Goal: Contribute content

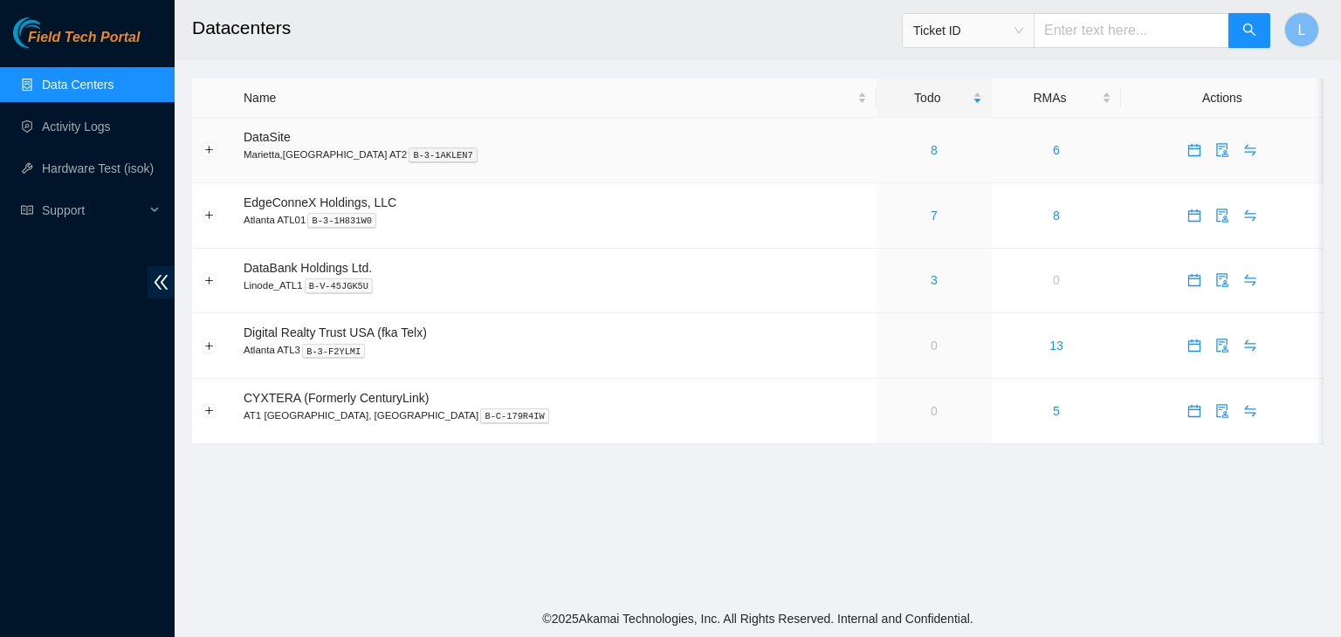
click at [886, 155] on div "8" at bounding box center [934, 150] width 97 height 19
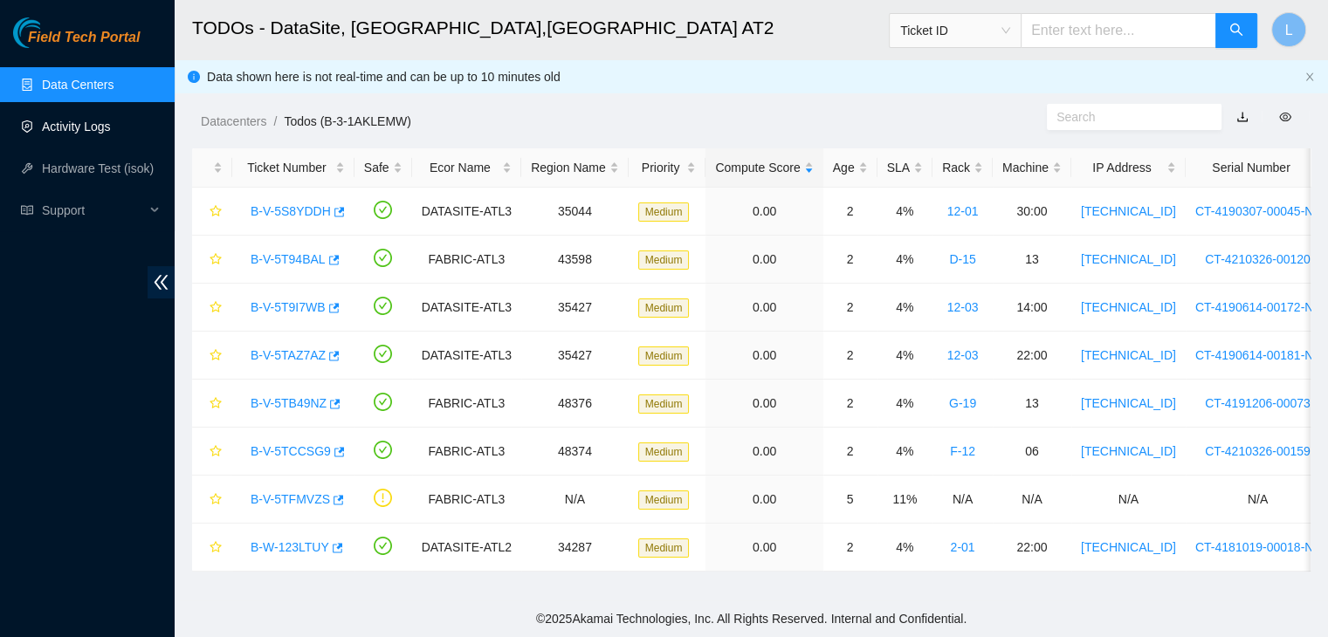
click at [98, 130] on link "Activity Logs" at bounding box center [76, 127] width 69 height 14
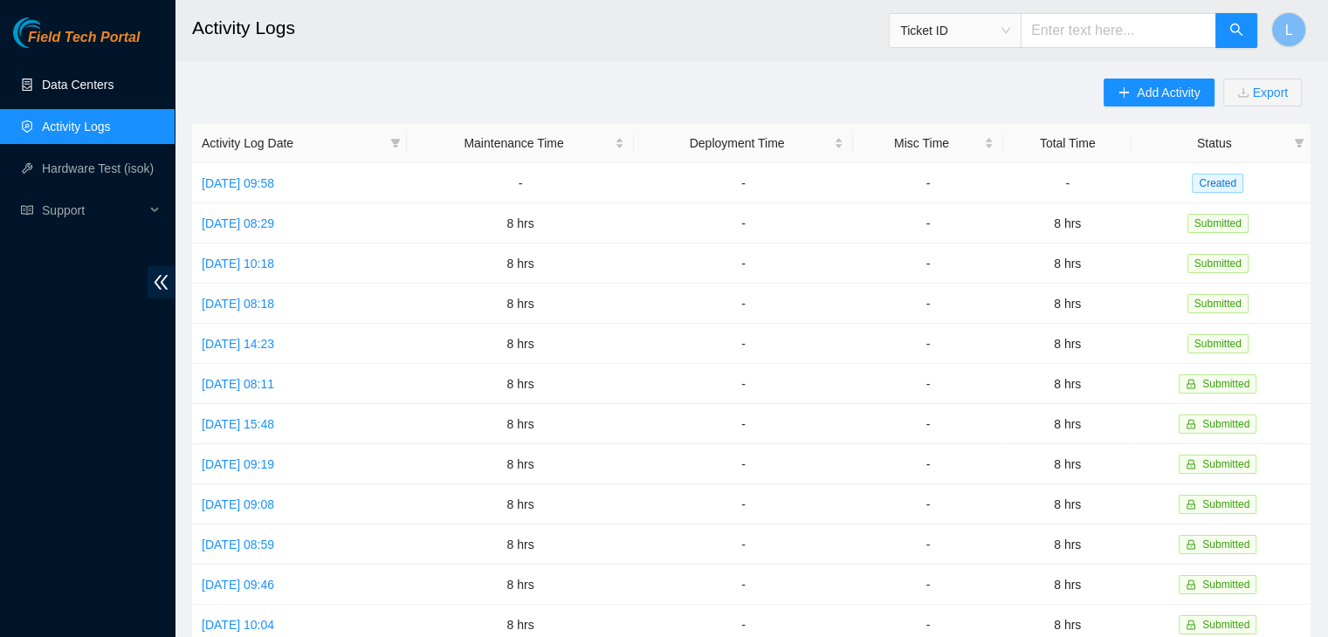
click at [63, 86] on link "Data Centers" at bounding box center [78, 85] width 72 height 14
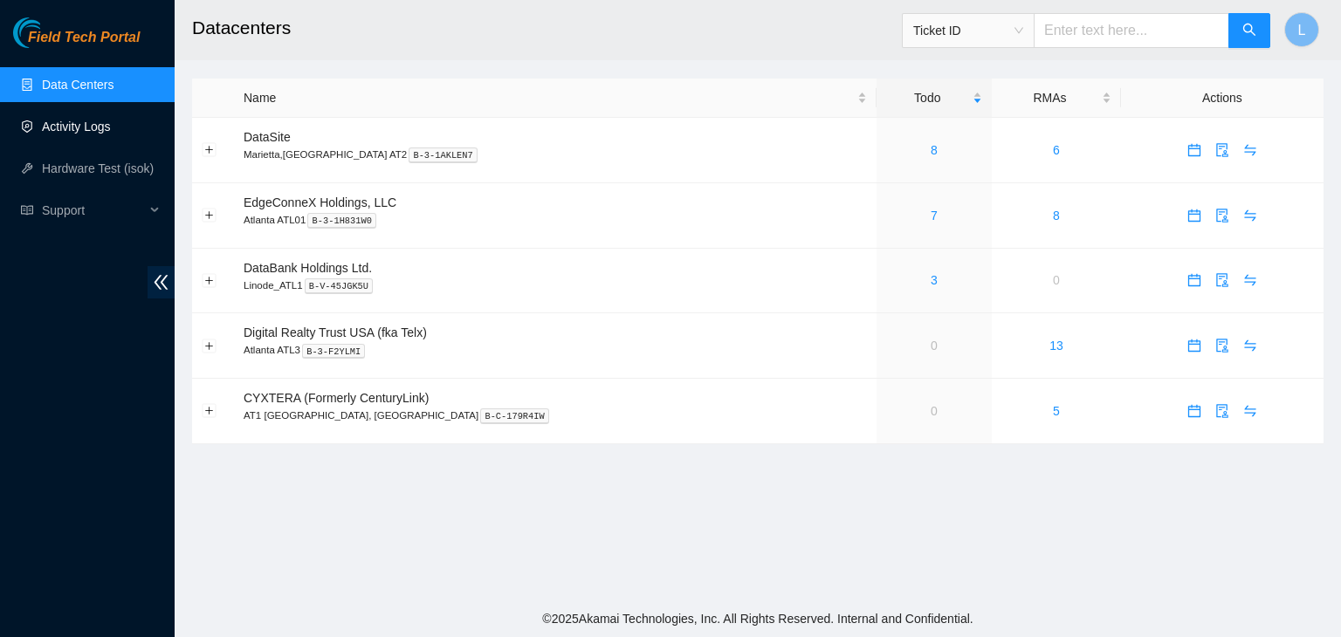
click at [70, 131] on link "Activity Logs" at bounding box center [76, 127] width 69 height 14
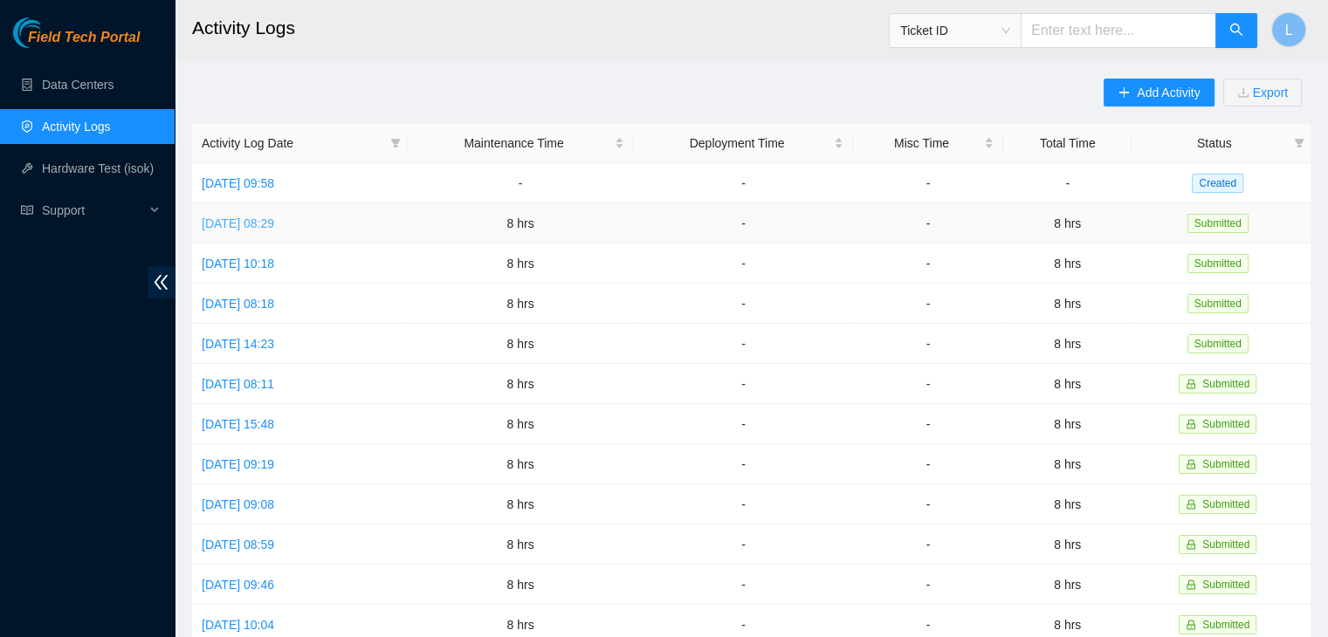
click at [274, 221] on link "Thu, 14 Aug 2025 08:29" at bounding box center [238, 223] width 72 height 14
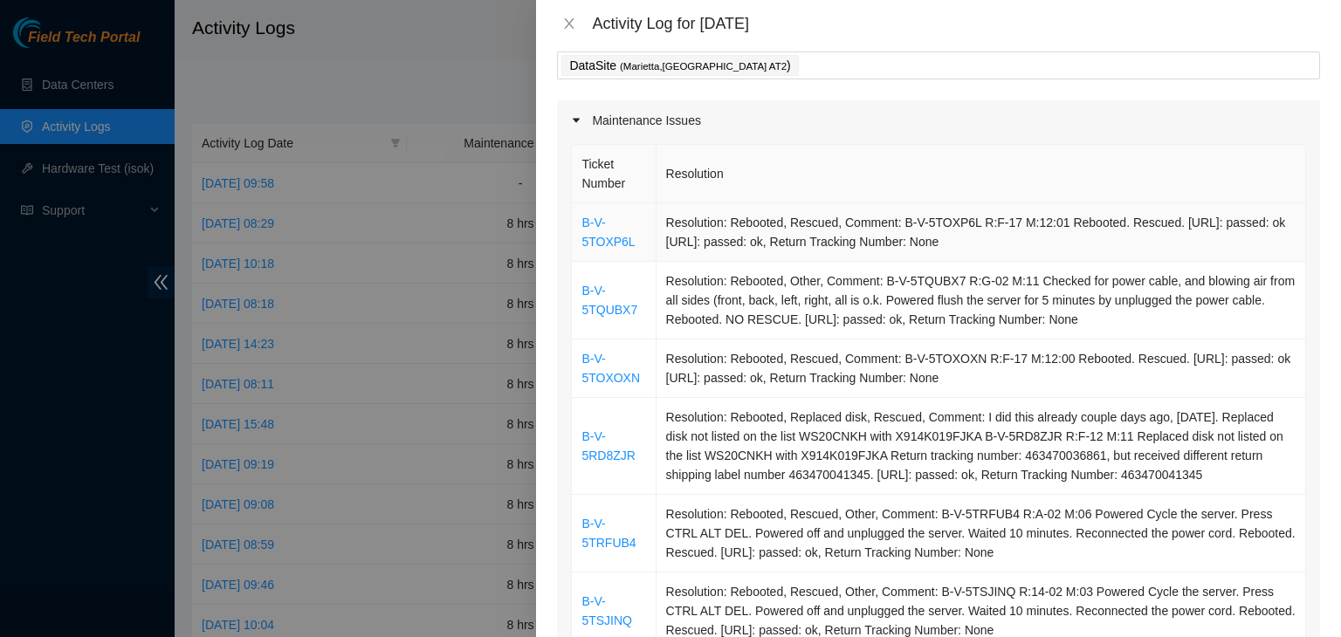
scroll to position [87, 0]
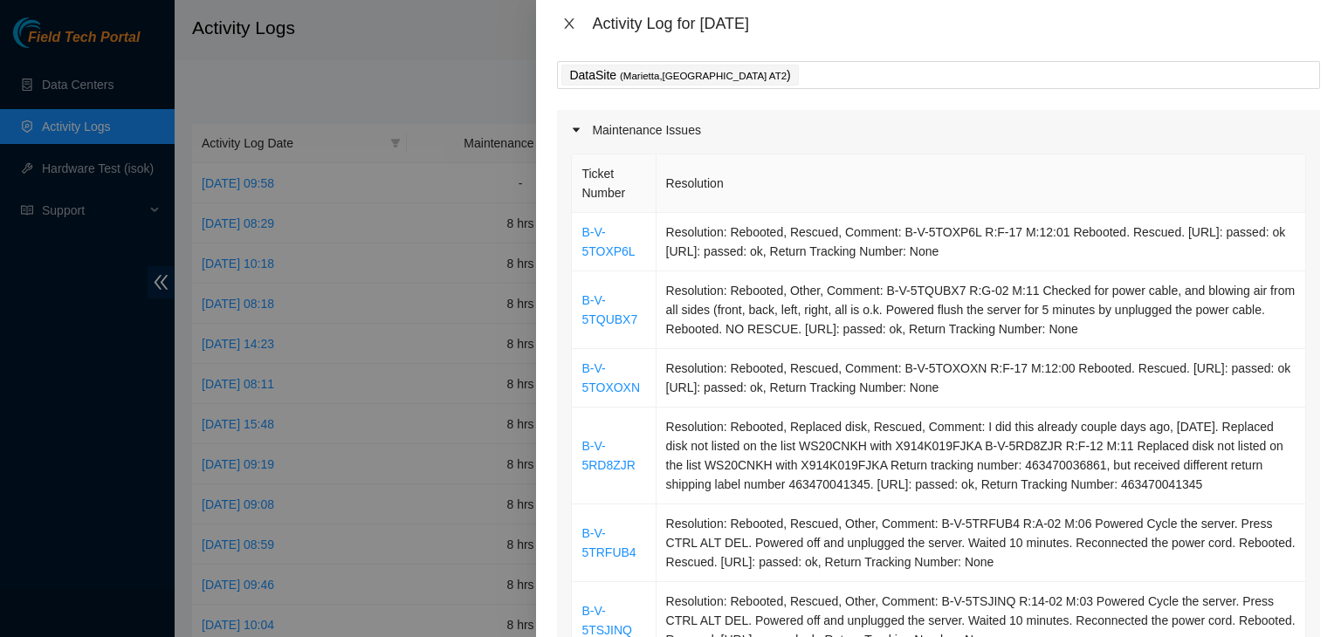
click at [566, 24] on icon "close" at bounding box center [569, 24] width 14 height 14
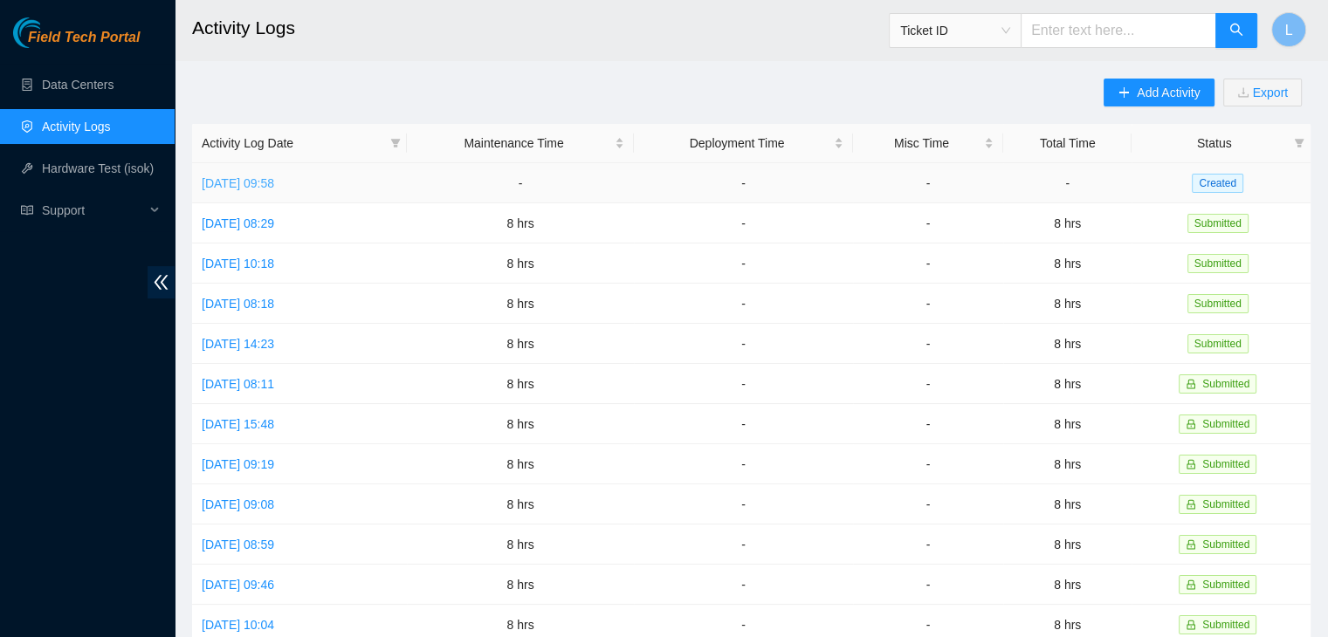
click at [269, 185] on link "Fri, 15 Aug 2025 09:58" at bounding box center [238, 183] width 72 height 14
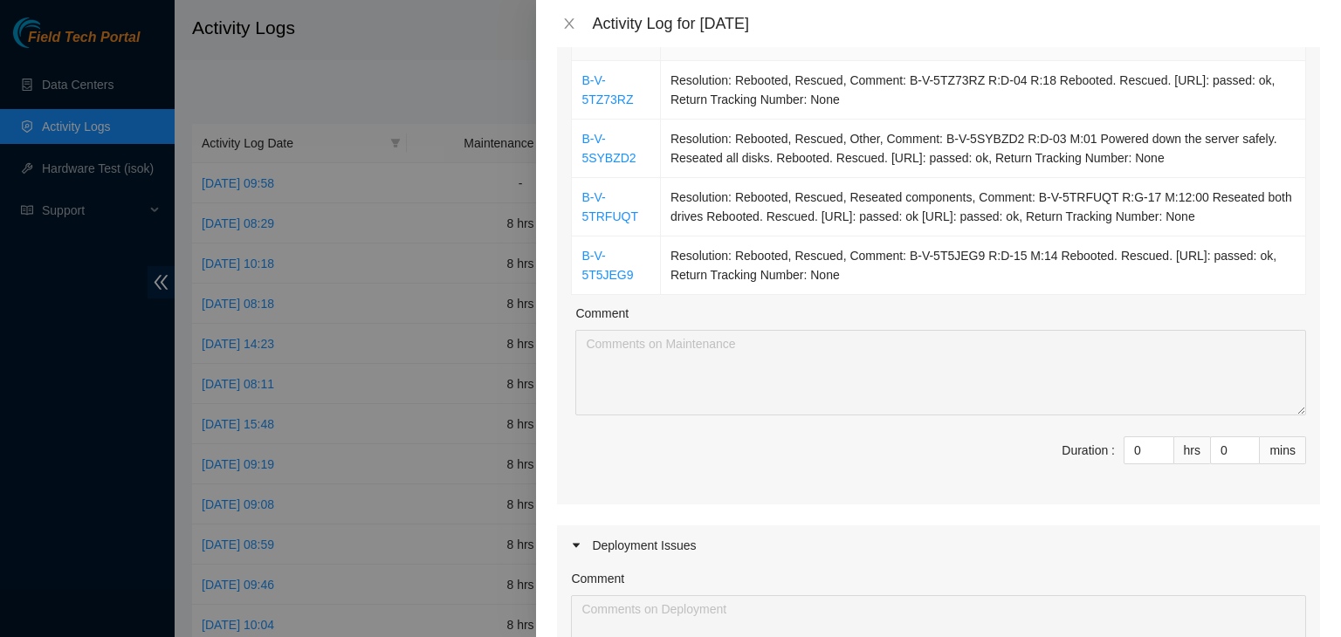
scroll to position [262, 0]
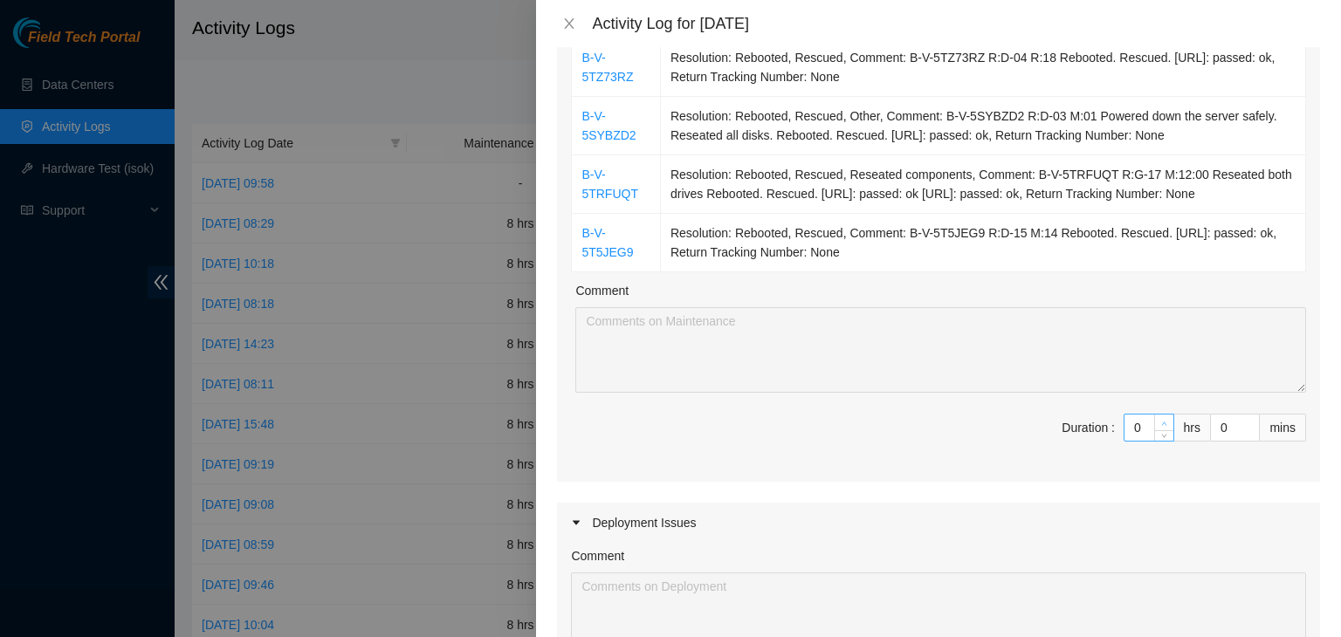
type input "1"
click at [1154, 421] on span "Increase Value" at bounding box center [1163, 423] width 19 height 16
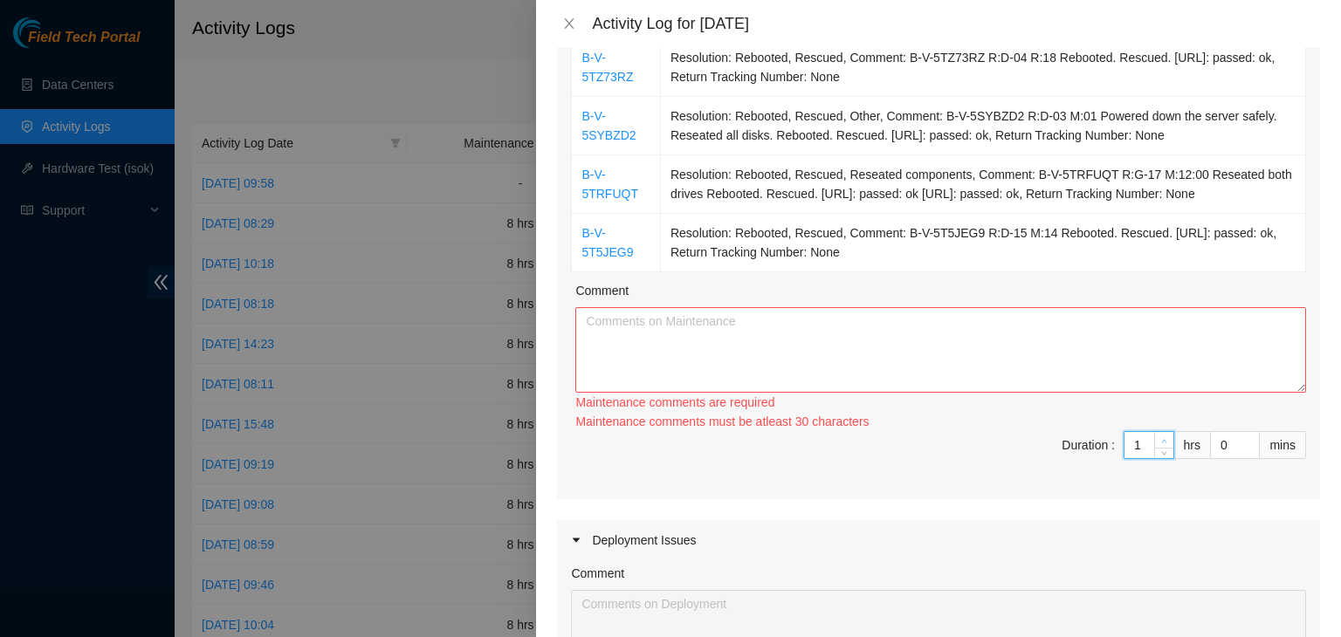
click at [1145, 421] on div "Maintenance comments must be atleast 30 characters" at bounding box center [940, 421] width 731 height 19
type input "2"
click at [1161, 438] on icon "up" at bounding box center [1164, 441] width 6 height 6
type input "3"
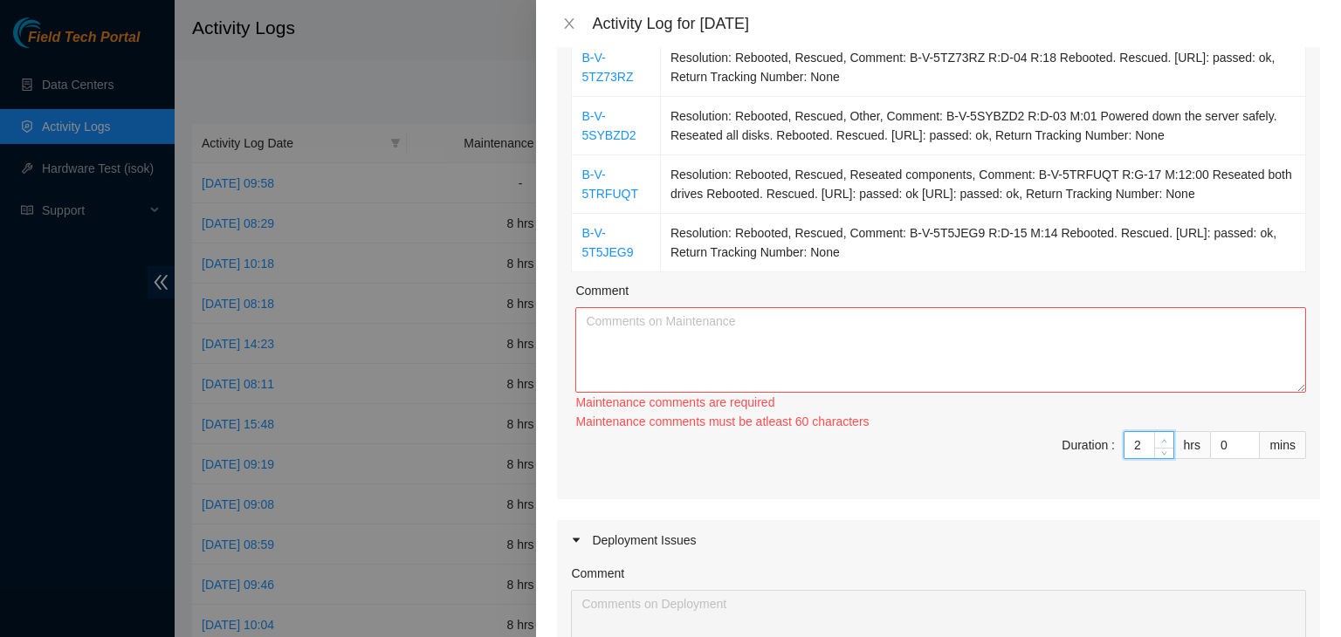
type input "3"
click at [1161, 441] on icon "up" at bounding box center [1164, 441] width 6 height 6
type input "4"
click at [1161, 441] on icon "up" at bounding box center [1164, 441] width 6 height 6
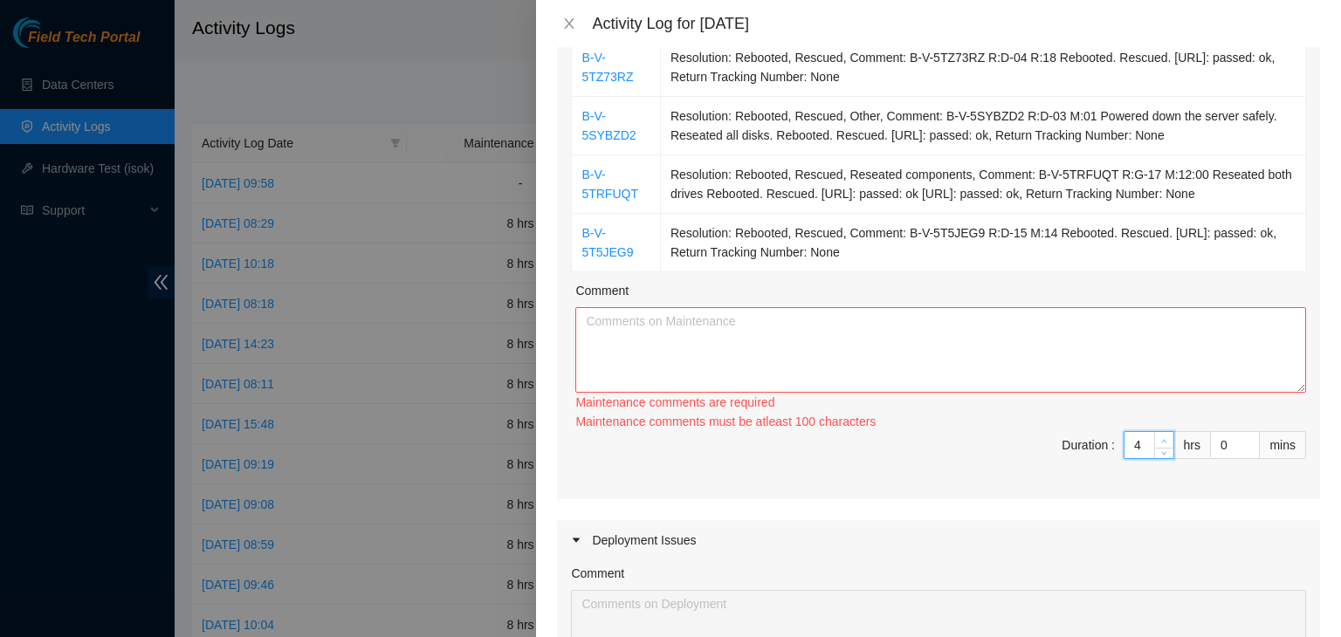
type input "5"
click at [1161, 441] on icon "up" at bounding box center [1164, 441] width 6 height 6
type input "6"
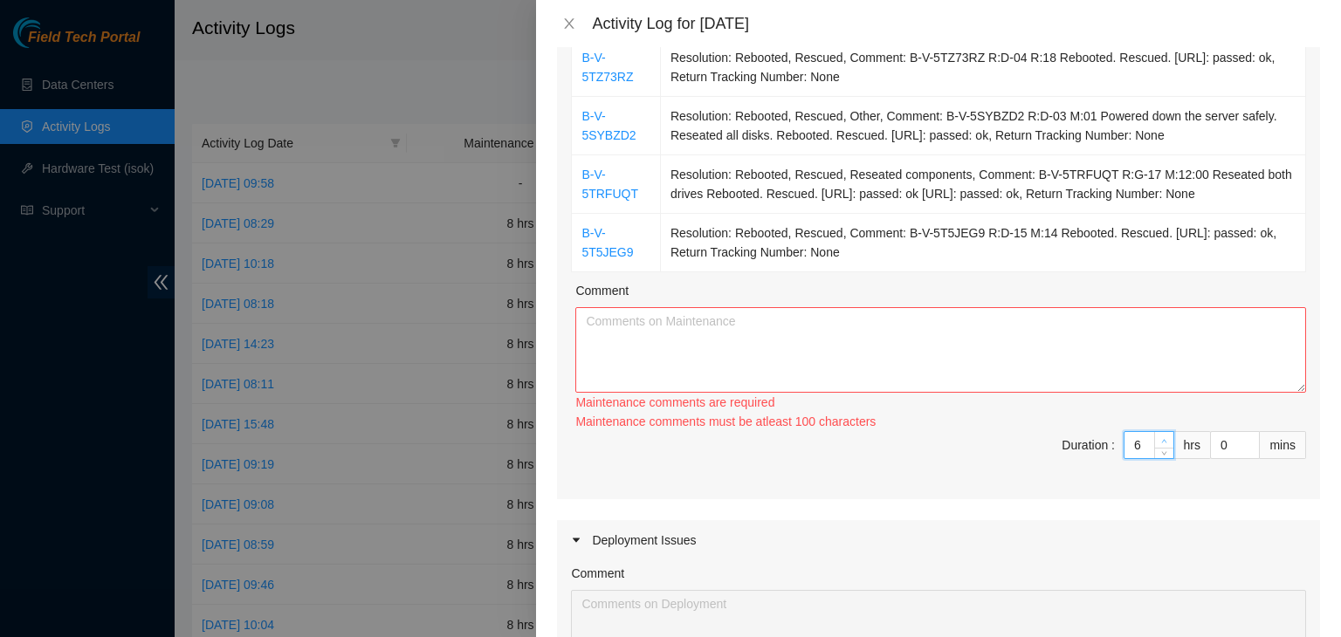
click at [1161, 441] on icon "up" at bounding box center [1164, 441] width 6 height 6
type input "7"
click at [1161, 441] on icon "up" at bounding box center [1164, 441] width 6 height 6
type input "8"
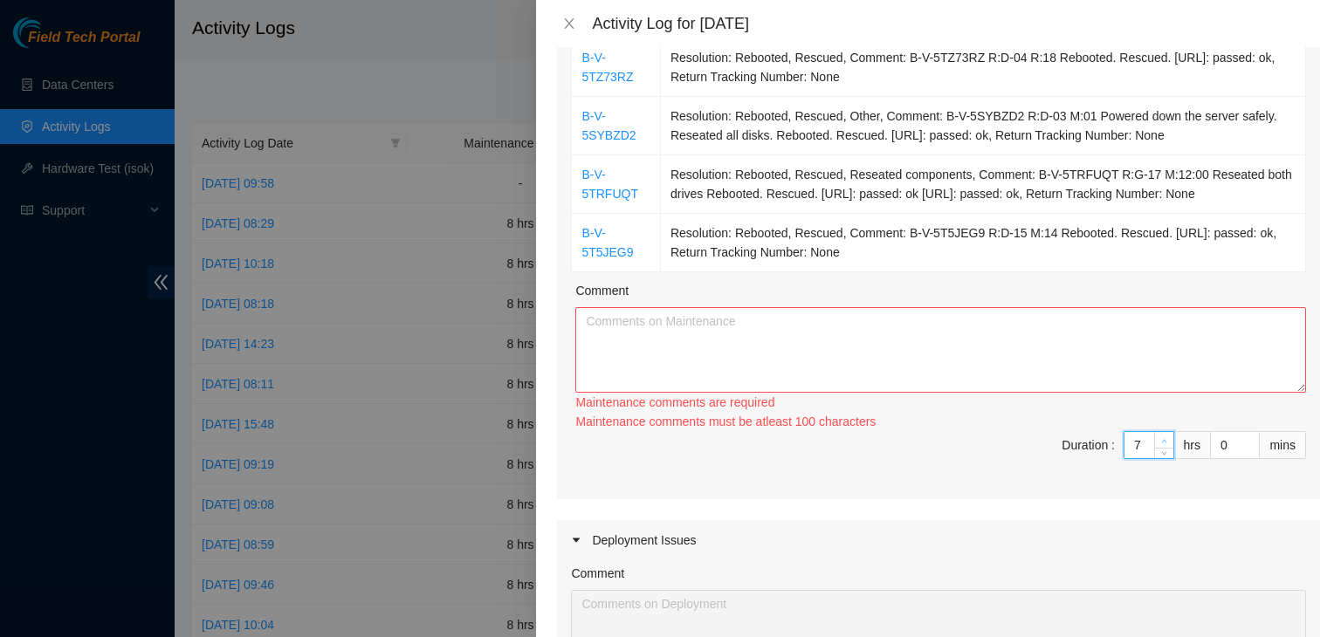
type input "8"
click at [1161, 441] on icon "up" at bounding box center [1164, 441] width 6 height 6
click at [978, 363] on textarea "Comment" at bounding box center [940, 350] width 731 height 86
paste textarea "08/15/2025 – Reported to Databank (DB) at 06:51 AM with David V and Duane B, th…"
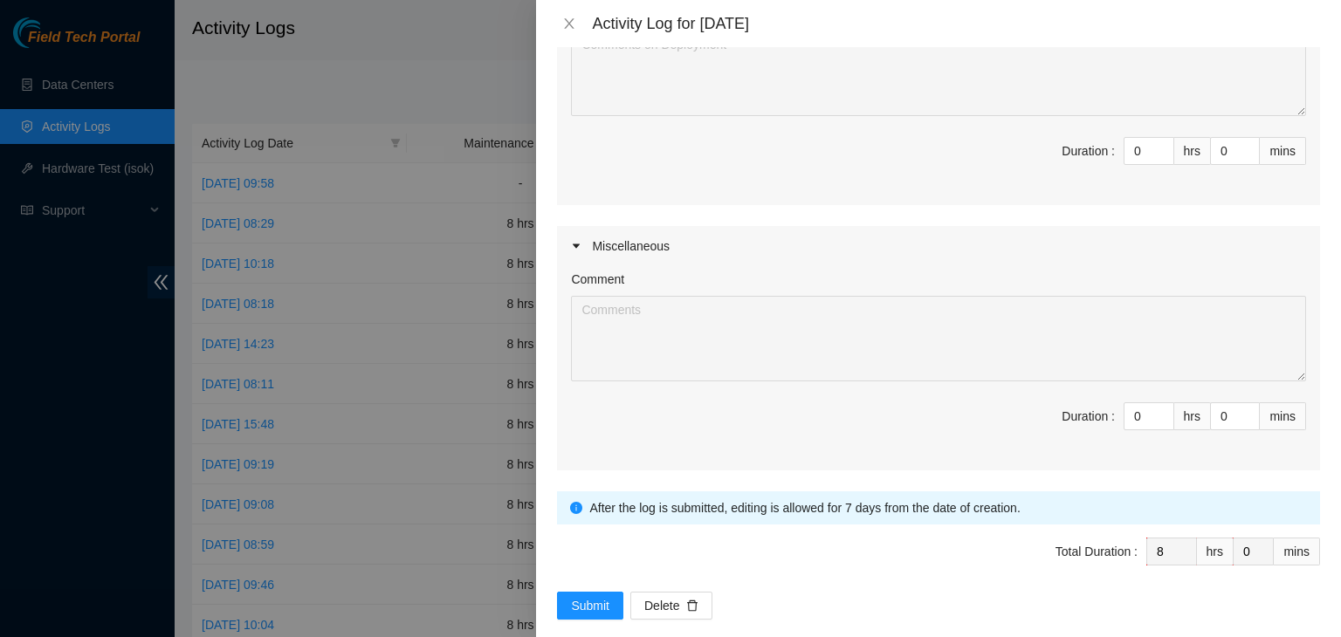
scroll to position [823, 0]
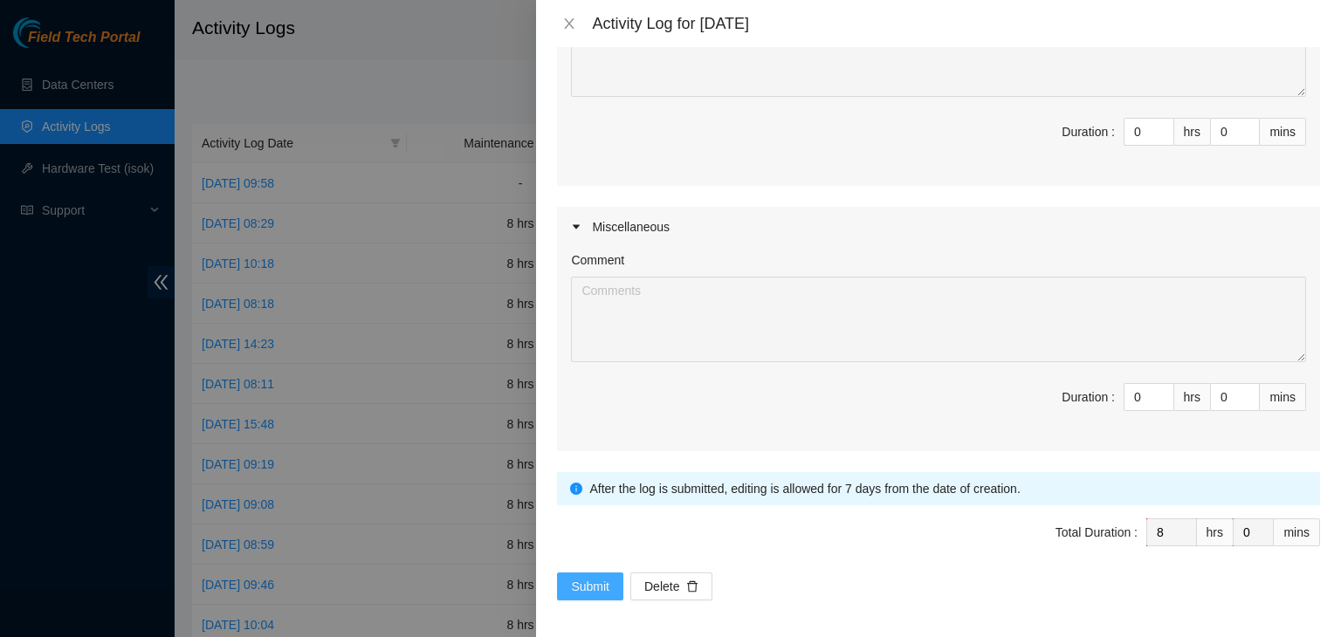
type textarea "08/15/2025 – Reported to Databank (DB) at 06:51 AM with David V and Duane B, th…"
click at [610, 586] on button "Submit" at bounding box center [590, 587] width 66 height 28
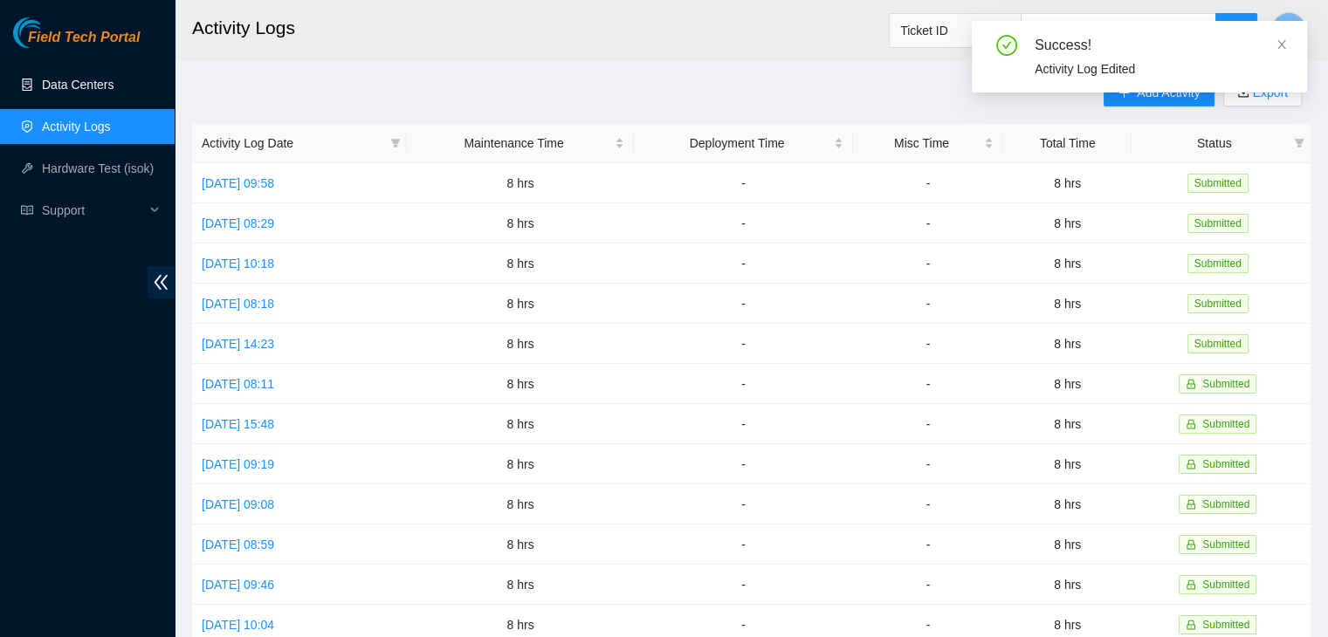
click at [105, 89] on link "Data Centers" at bounding box center [78, 85] width 72 height 14
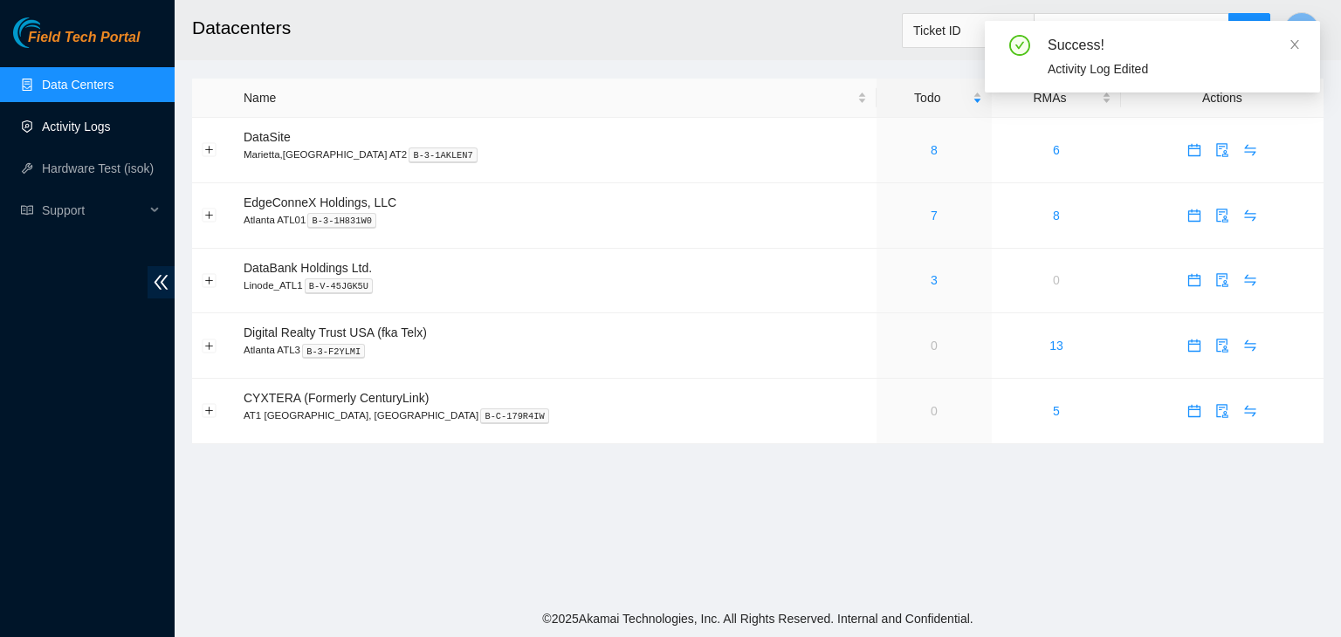
click at [89, 128] on link "Activity Logs" at bounding box center [76, 127] width 69 height 14
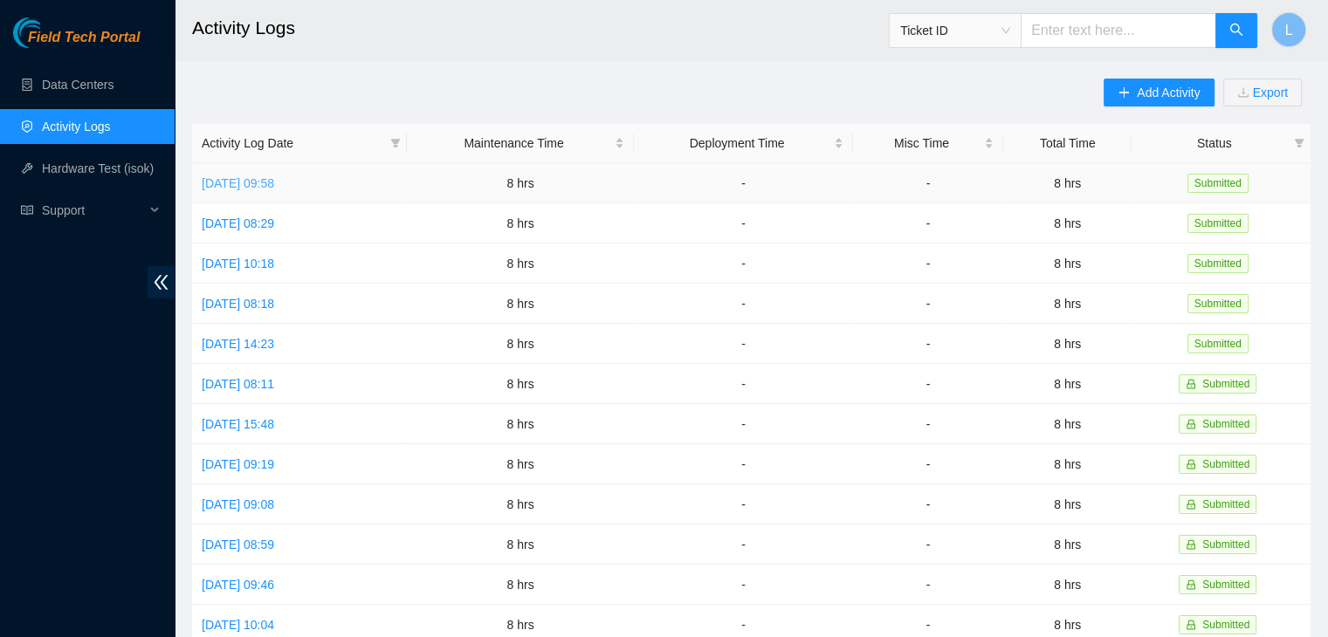
click at [274, 189] on link "Fri, 15 Aug 2025 09:58" at bounding box center [238, 183] width 72 height 14
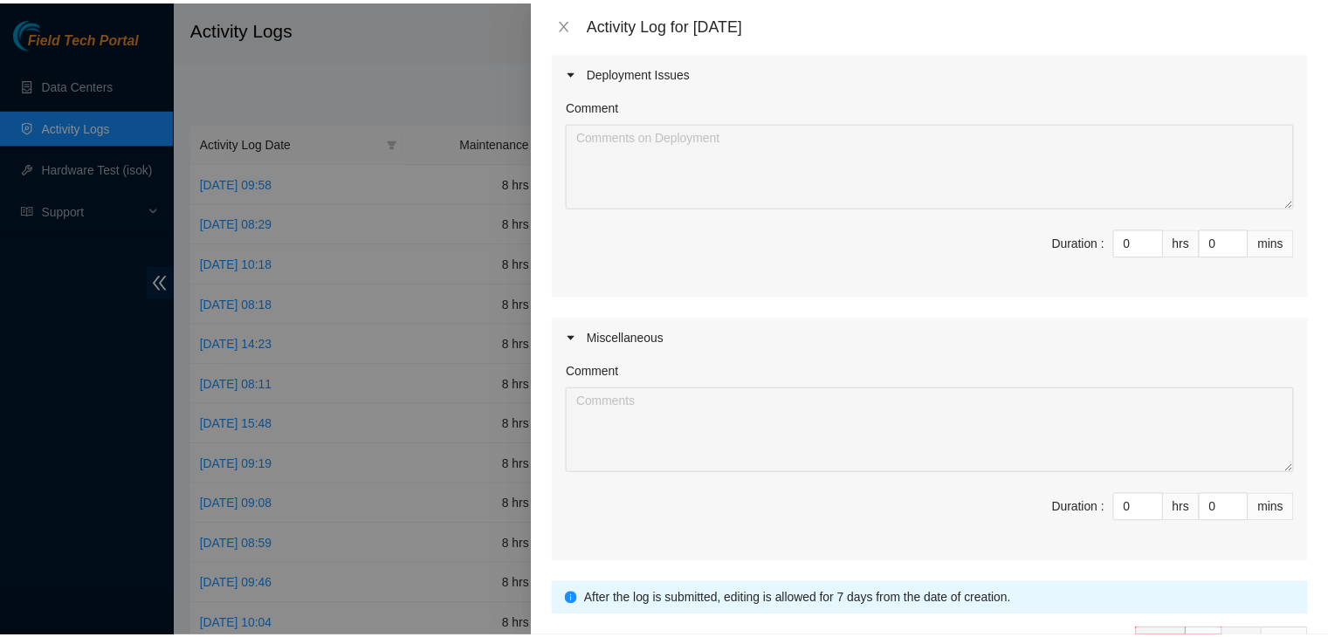
scroll to position [823, 0]
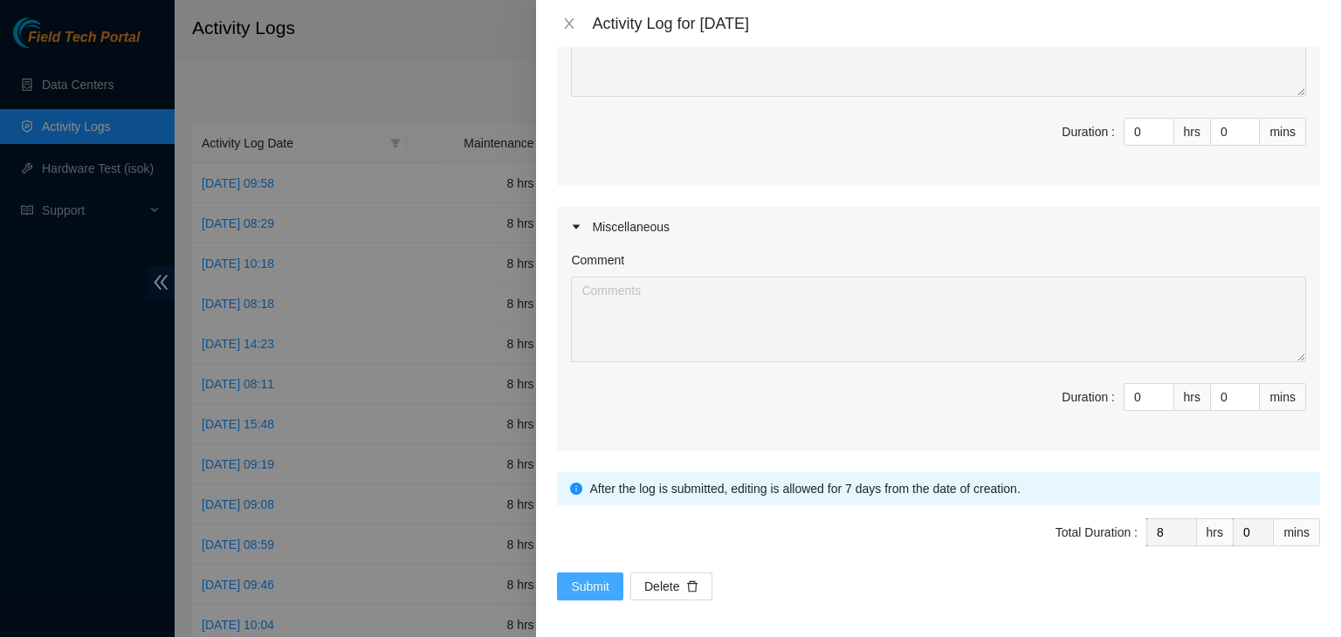
click at [583, 582] on span "Submit" at bounding box center [590, 586] width 38 height 19
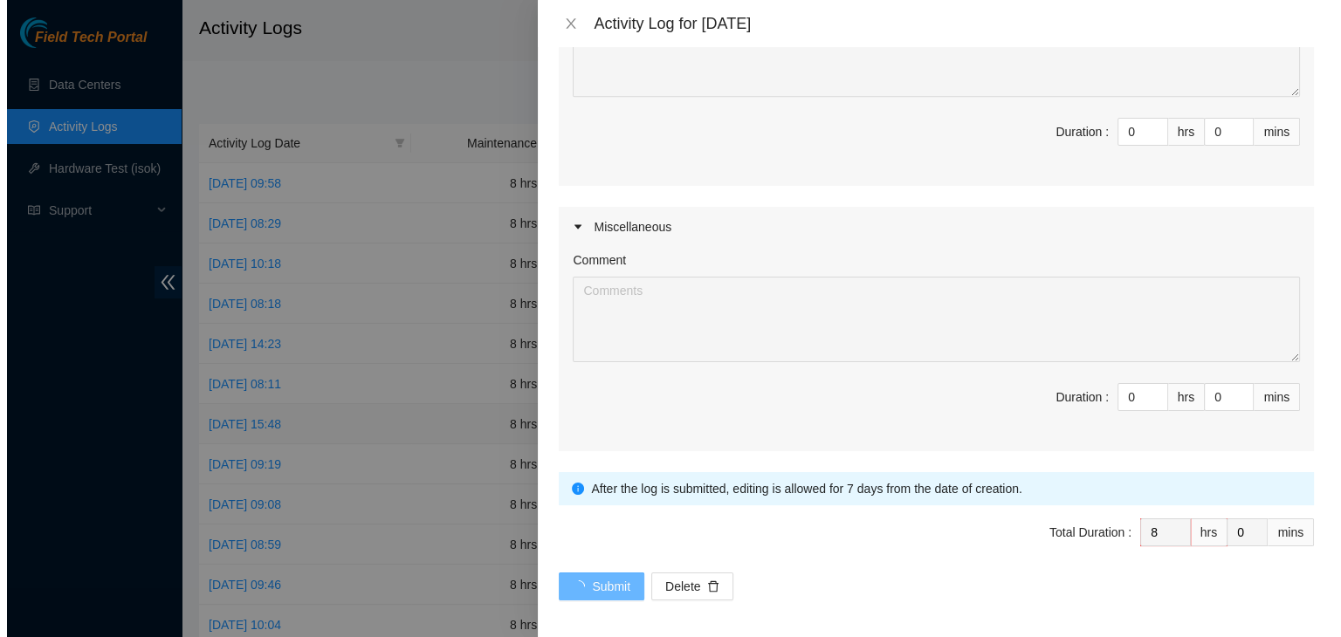
scroll to position [0, 0]
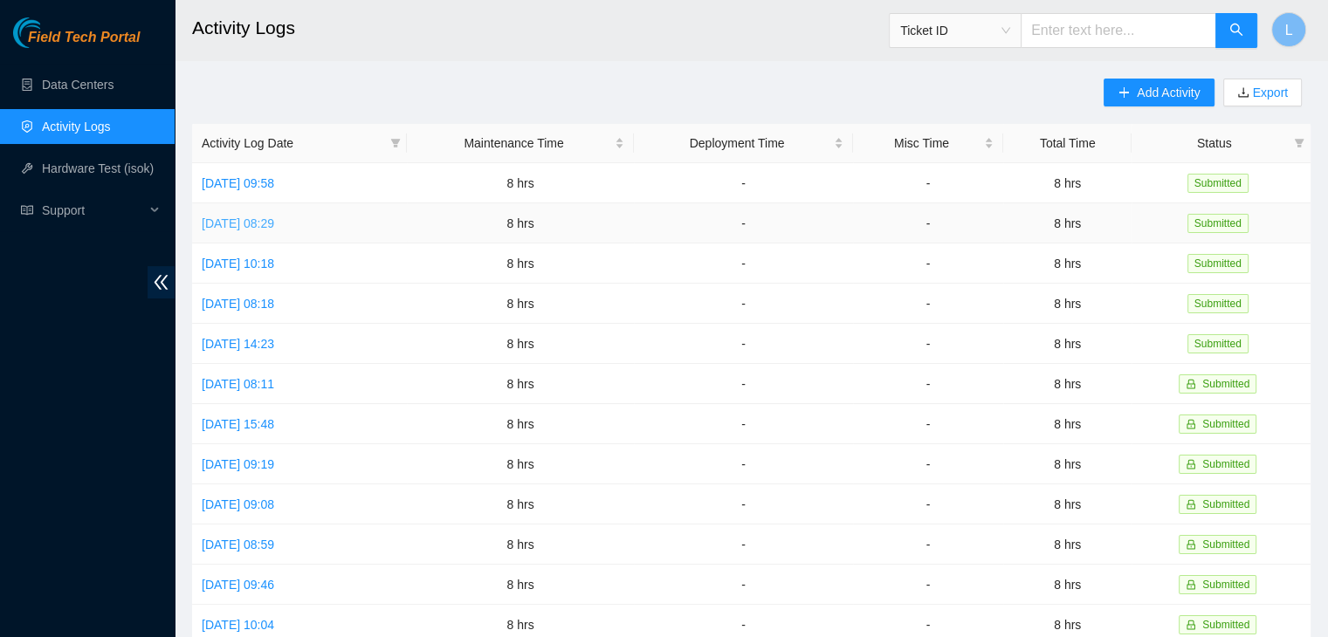
click at [274, 228] on link "Thu, 14 Aug 2025 08:29" at bounding box center [238, 223] width 72 height 14
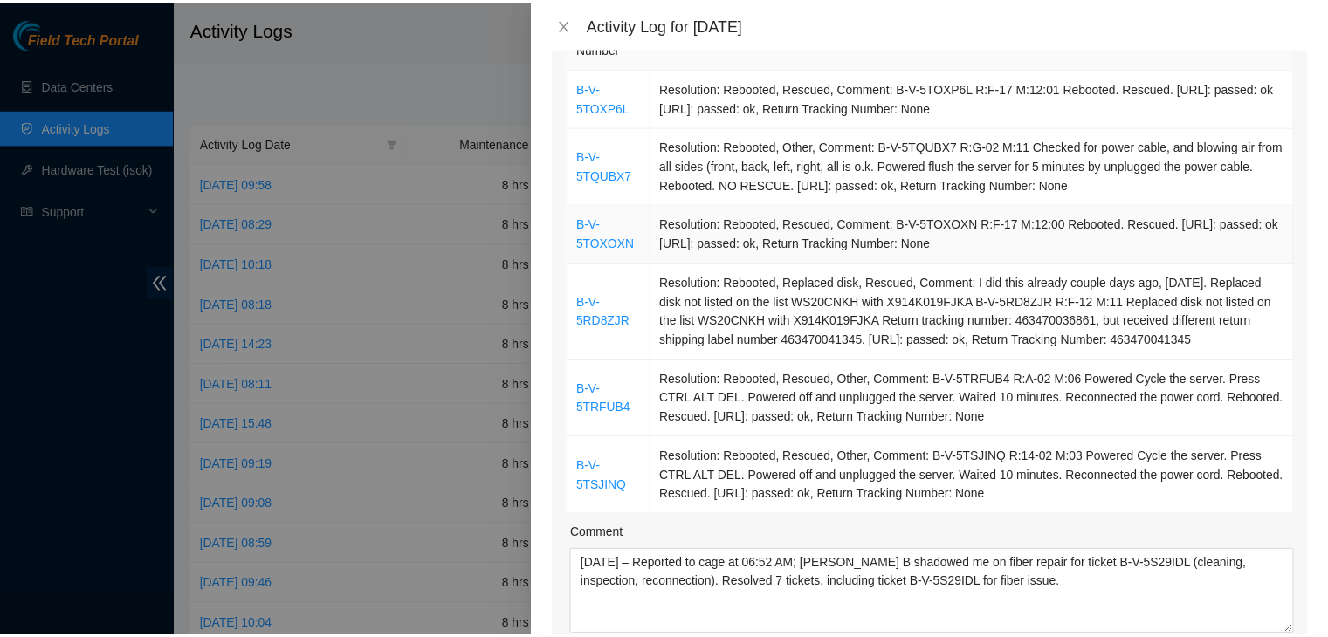
scroll to position [262, 0]
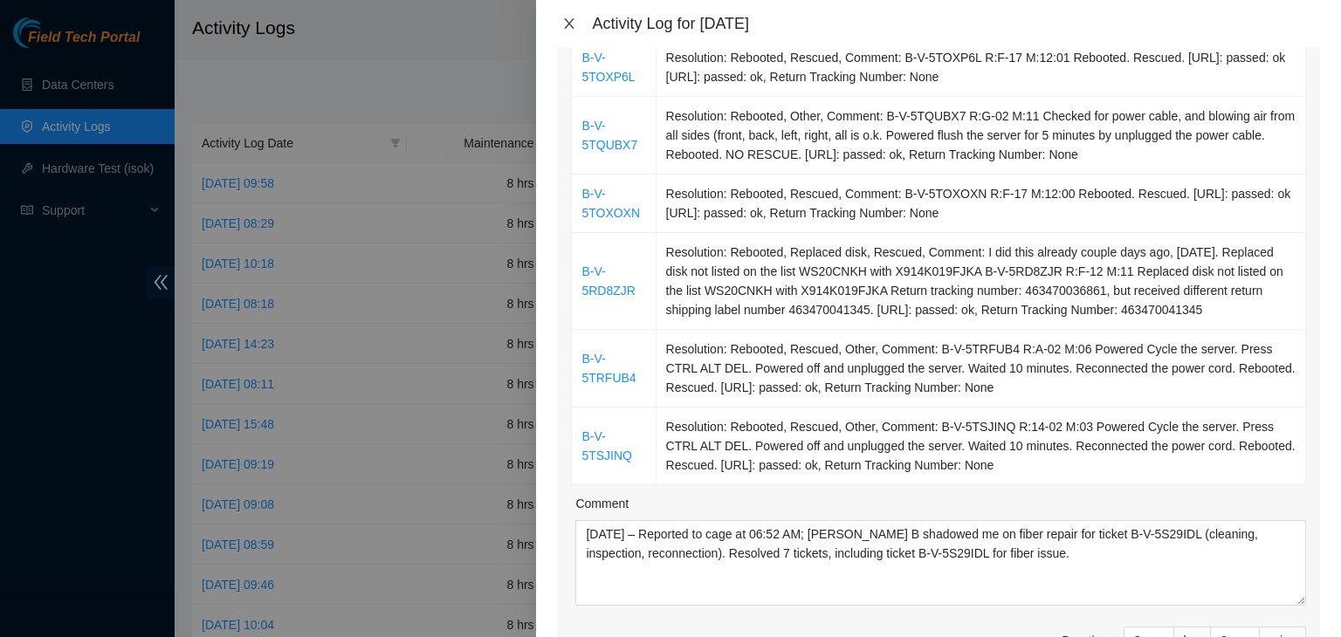
click at [567, 21] on icon "close" at bounding box center [570, 23] width 10 height 10
